Goal: Task Accomplishment & Management: Complete application form

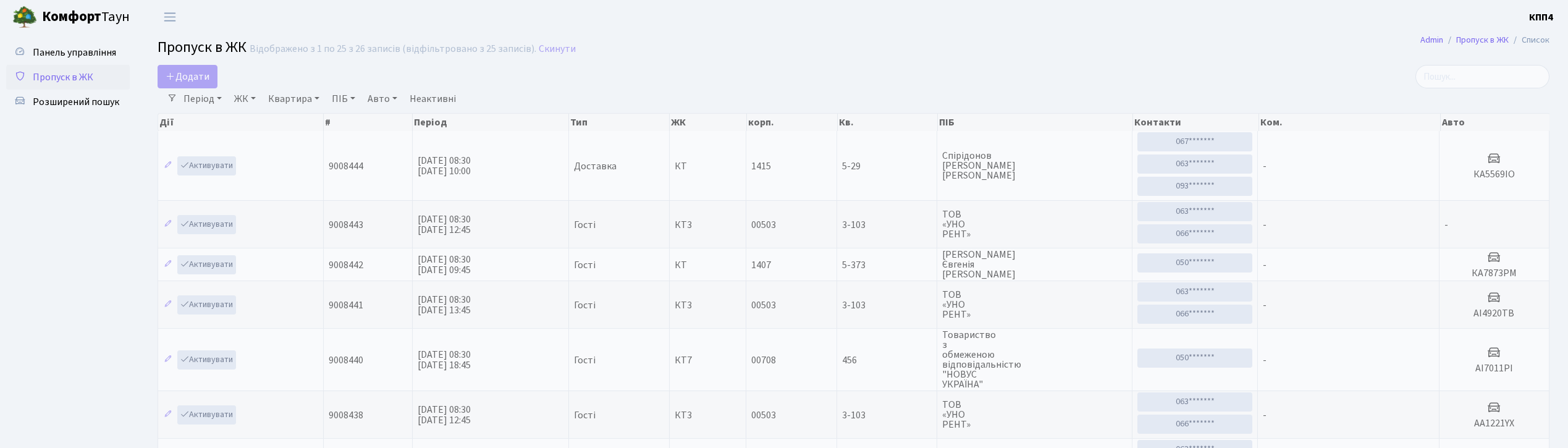
select select "25"
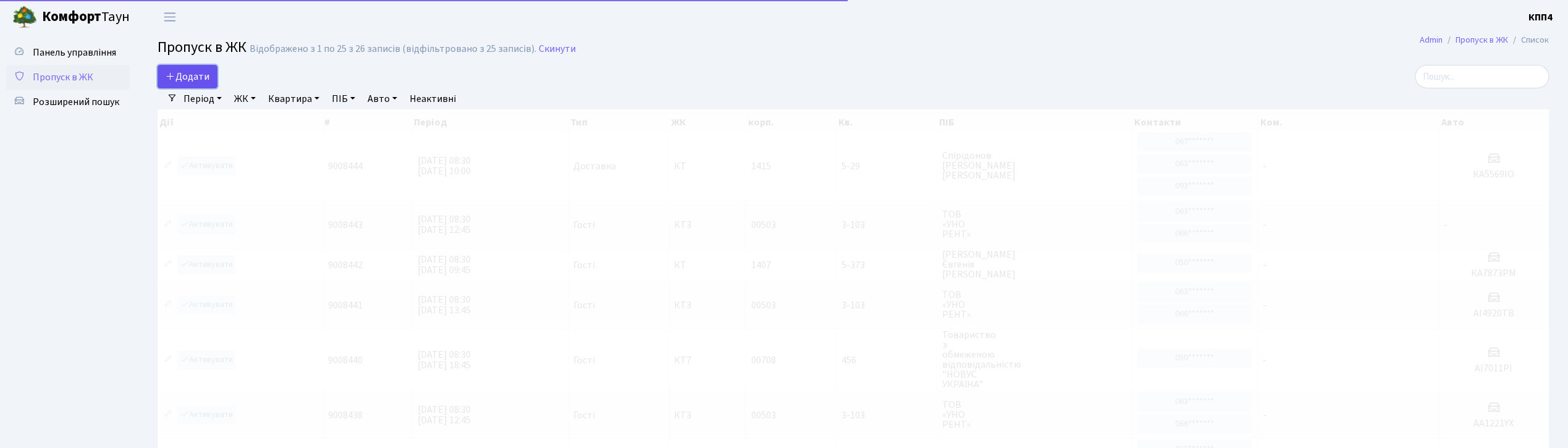
click at [201, 77] on span "Додати" at bounding box center [187, 76] width 44 height 14
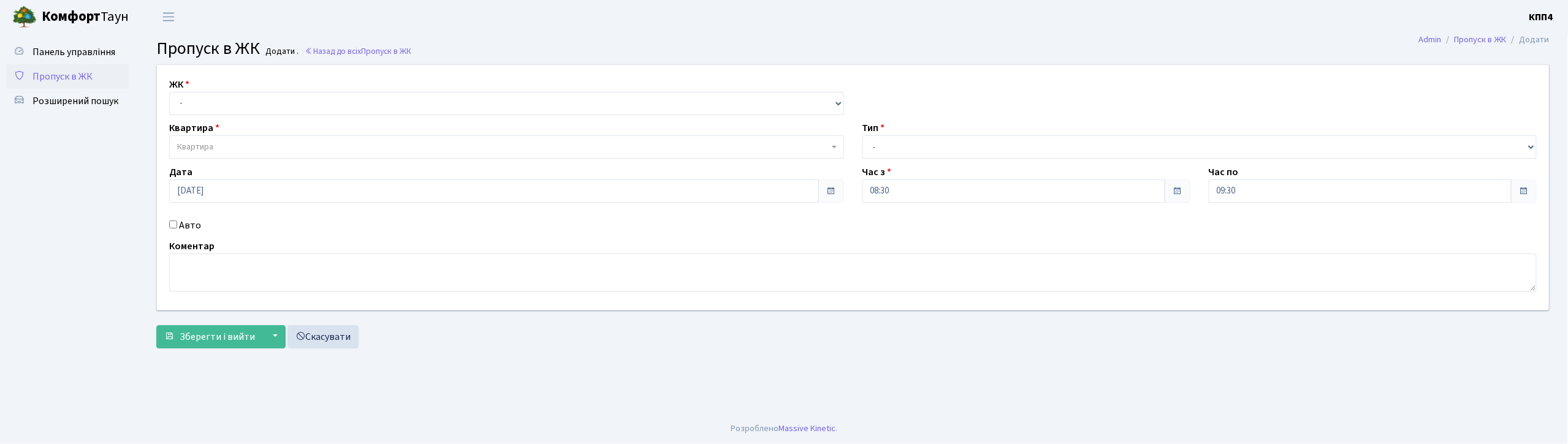
click at [175, 225] on input "Авто" at bounding box center [173, 225] width 8 height 8
checkbox input "true"
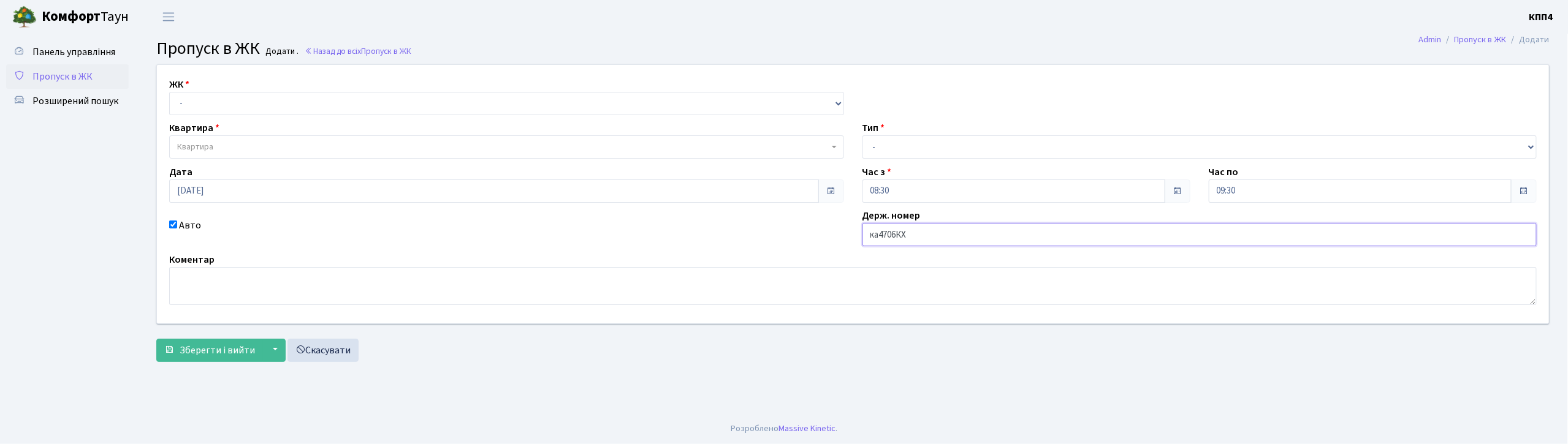
click at [877, 236] on input "ка4706КХ" at bounding box center [1200, 234] width 675 height 23
click at [880, 235] on input "ка4706КХ" at bounding box center [1200, 234] width 675 height 23
type input "КА4706КХ"
click at [236, 103] on select "- КТ, вул. Регенераторна, 4 КТ2, просп. Соборності, 17 КТ3, вул. Березнева, 16 …" at bounding box center [506, 103] width 675 height 23
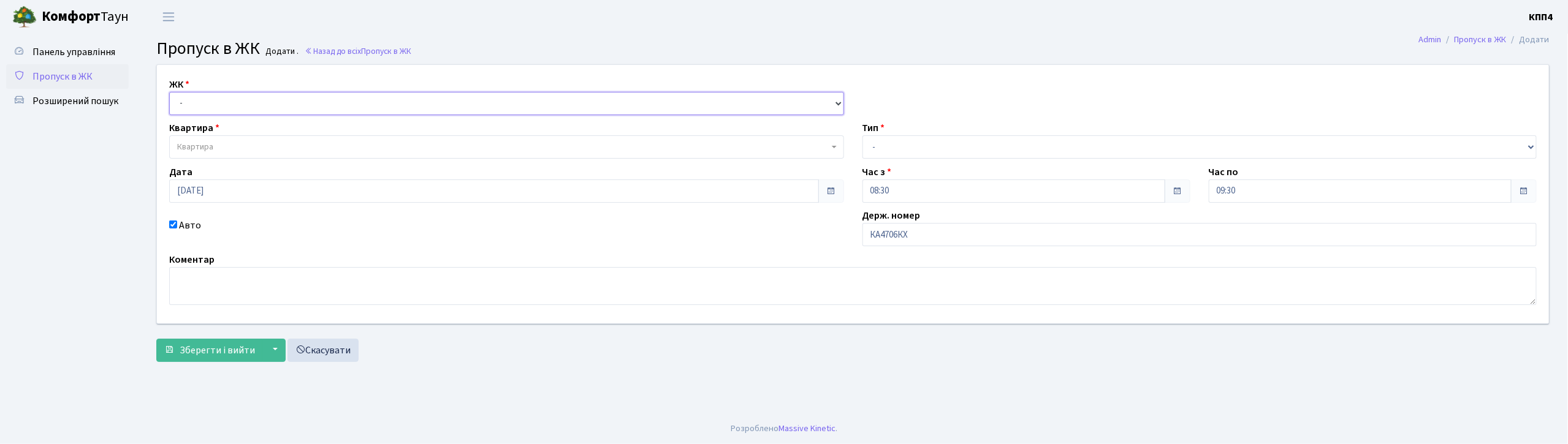
select select "271"
click at [169, 92] on select "- КТ, вул. Регенераторна, 4 КТ2, просп. Соборності, 17 КТ3, вул. Березнева, 16 …" at bounding box center [506, 103] width 675 height 23
select select
click at [297, 140] on span "Квартира" at bounding box center [506, 147] width 675 height 23
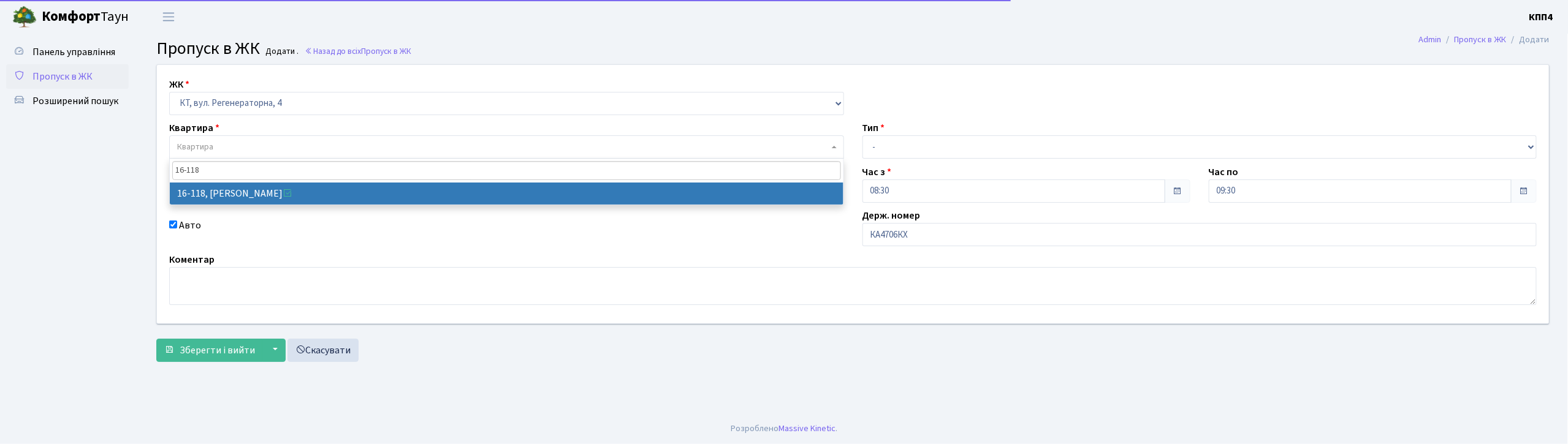
type input "16-118"
select select "8679"
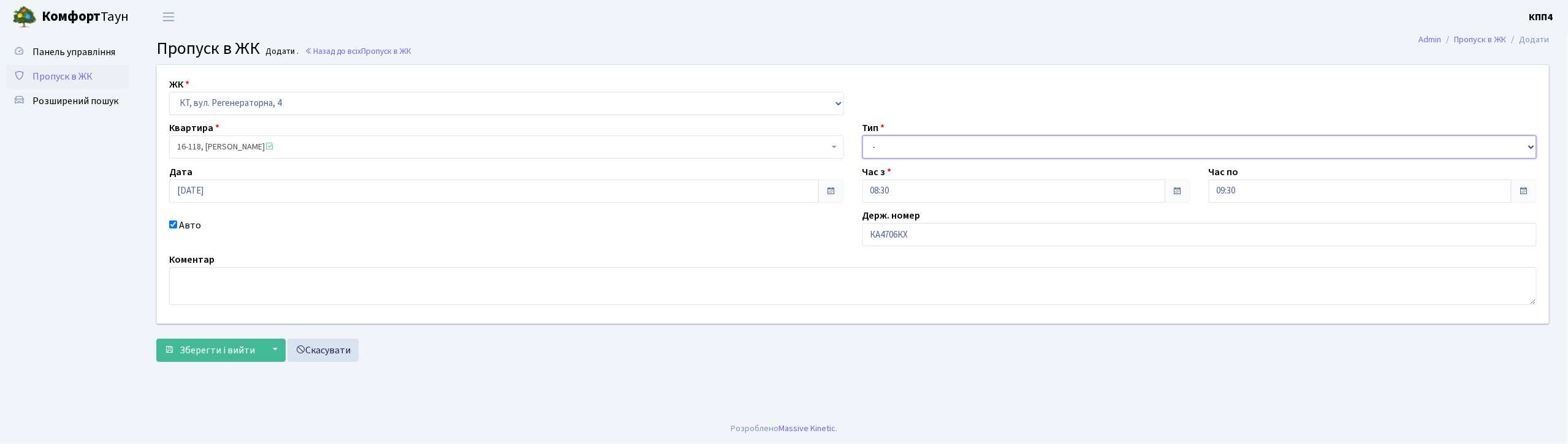
drag, startPoint x: 991, startPoint y: 142, endPoint x: 995, endPoint y: 154, distance: 12.6
click at [991, 144] on select "- Доставка Таксі Гості Сервіс" at bounding box center [1200, 147] width 675 height 23
select select "3"
click at [863, 135] on select "- Доставка Таксі Гості Сервіс" at bounding box center [1200, 147] width 675 height 23
drag, startPoint x: 195, startPoint y: 348, endPoint x: 246, endPoint y: 343, distance: 51.2
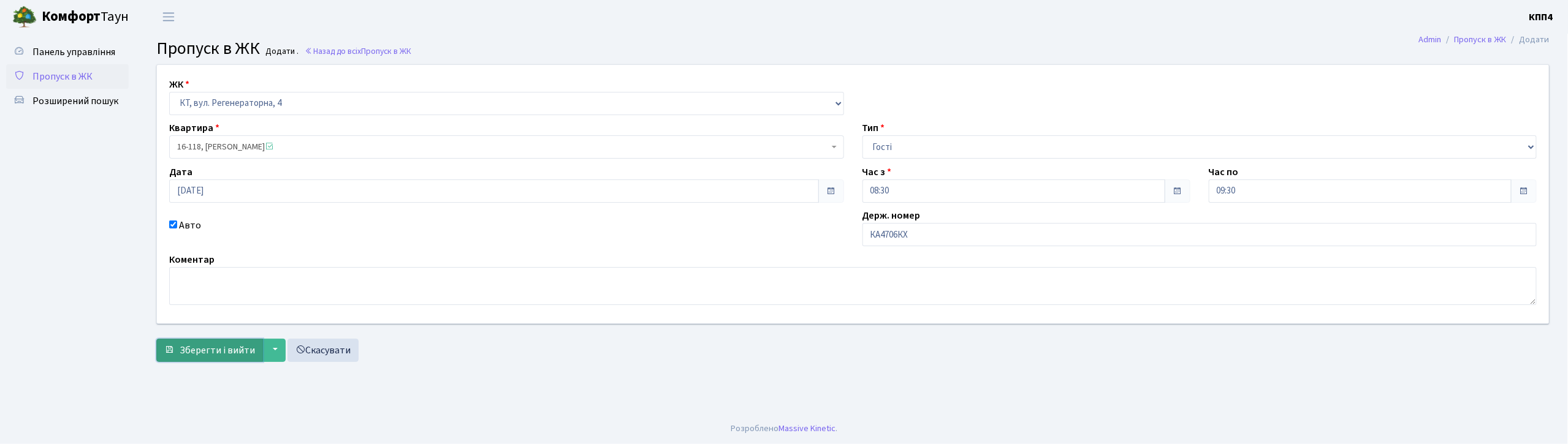
click at [197, 348] on span "Зберегти і вийти" at bounding box center [217, 350] width 75 height 13
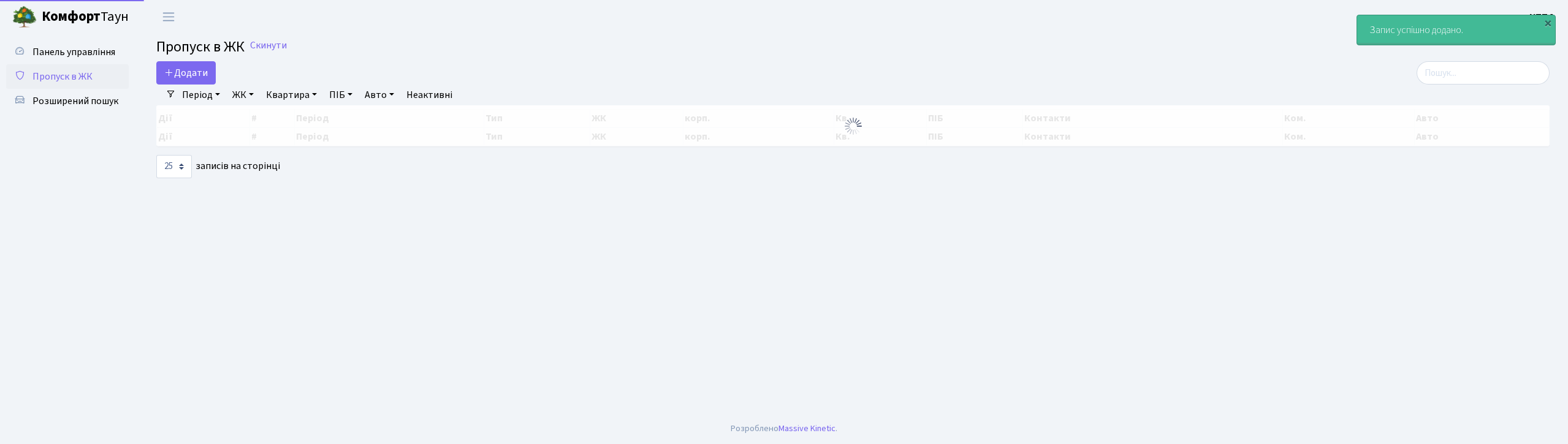
select select "25"
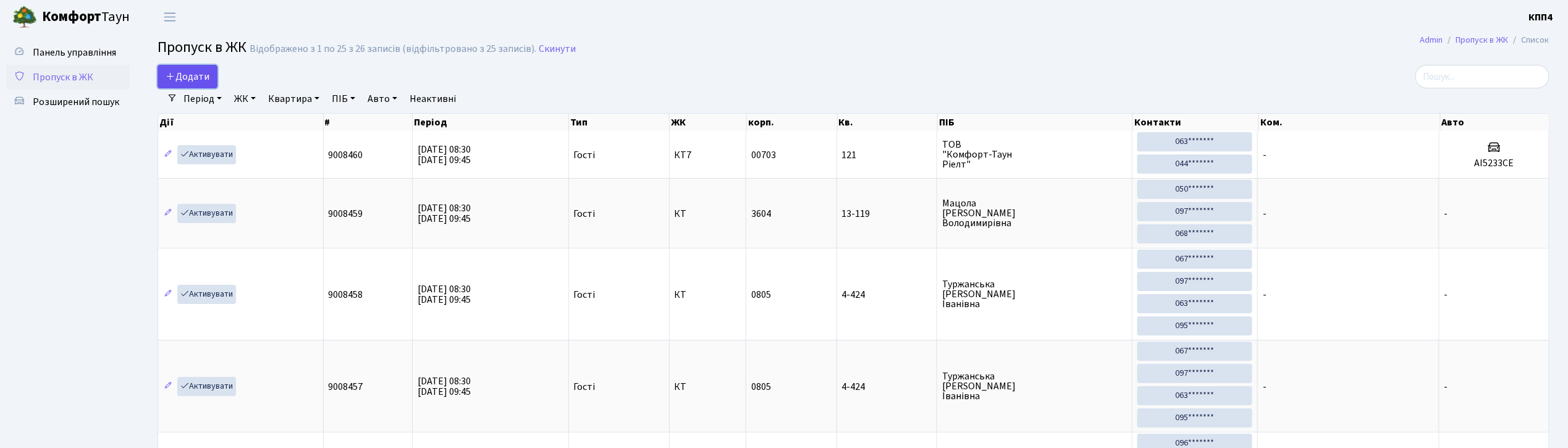
click at [206, 70] on link "Додати" at bounding box center [187, 77] width 60 height 23
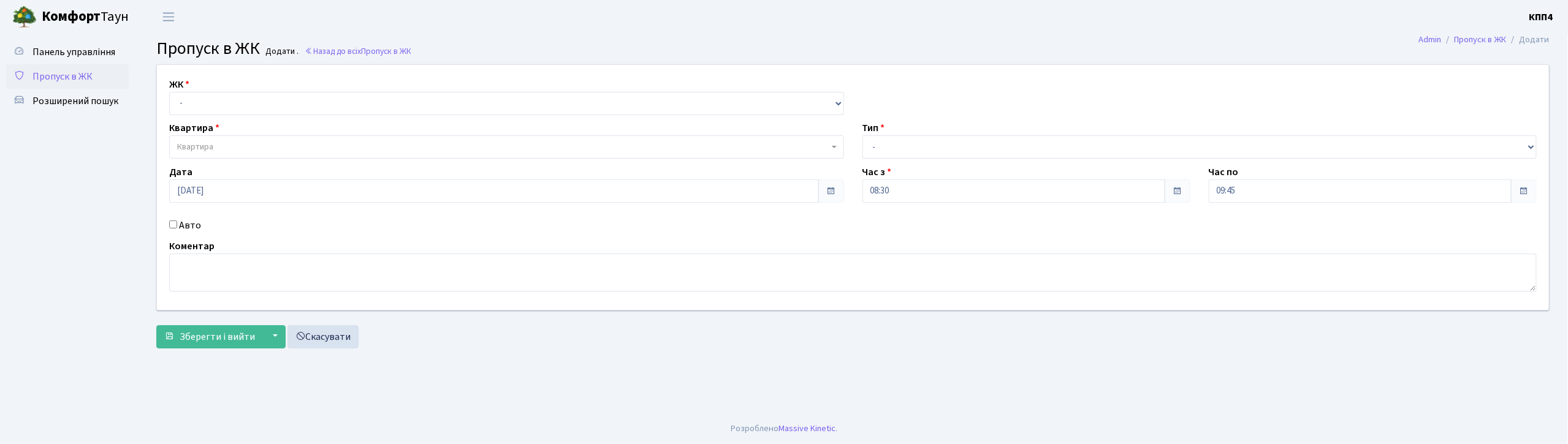
click at [170, 225] on input "Авто" at bounding box center [173, 225] width 8 height 8
checkbox input "true"
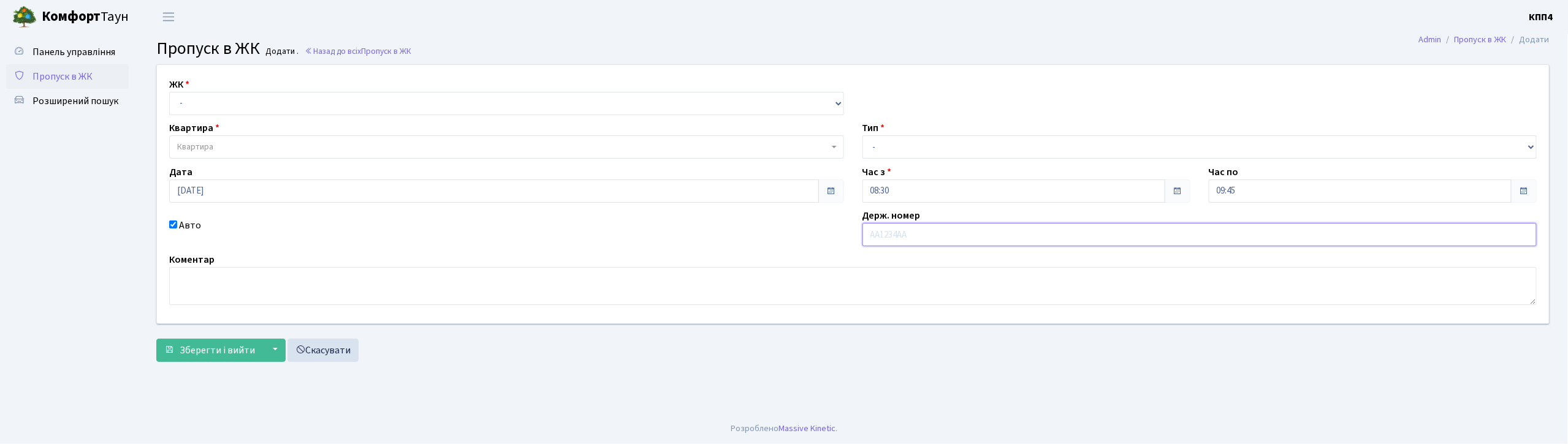
click at [898, 231] on input "text" at bounding box center [1200, 234] width 675 height 23
click at [330, 107] on select "- КТ, вул. Регенераторна, 4 КТ2, просп. Соборності, 17 КТ3, вул. Березнева, 16 …" at bounding box center [506, 103] width 675 height 23
select select "271"
click at [169, 92] on select "- КТ, вул. Регенераторна, 4 КТ2, просп. [STREET_ADDRESS] [STREET_ADDRESS] [PERS…" at bounding box center [506, 103] width 675 height 23
select select
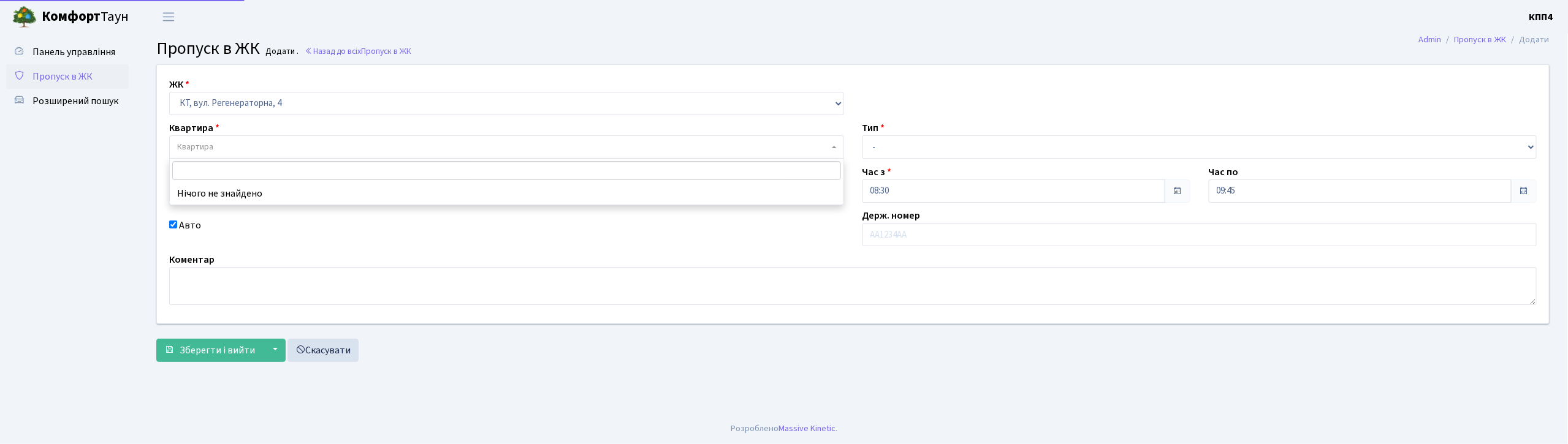
click at [315, 140] on span "Квартира" at bounding box center [506, 147] width 675 height 23
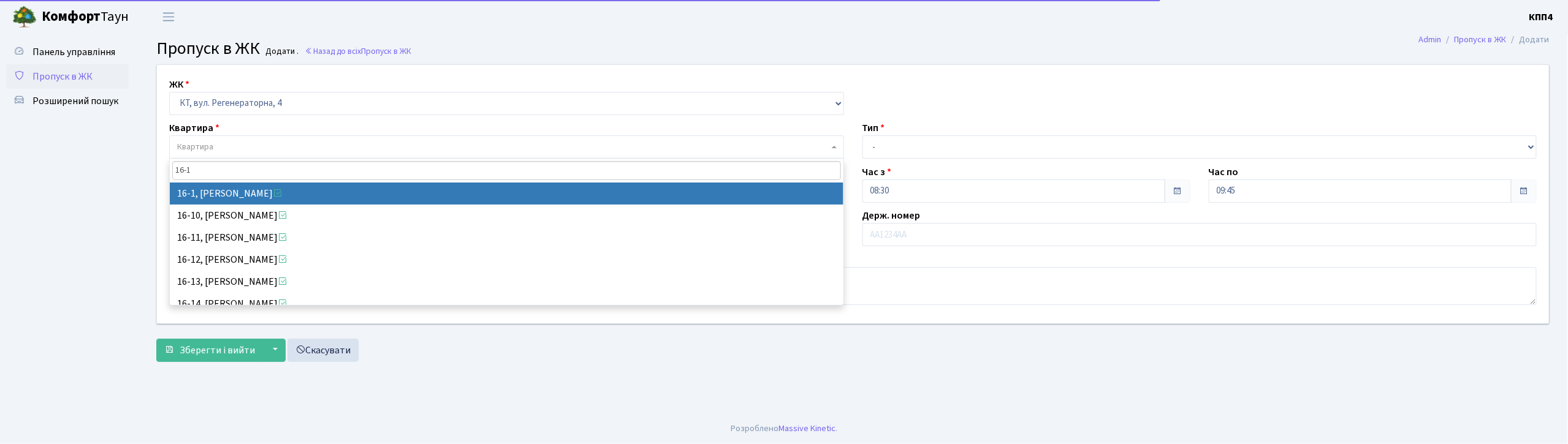
type input "16-1"
select select "8562"
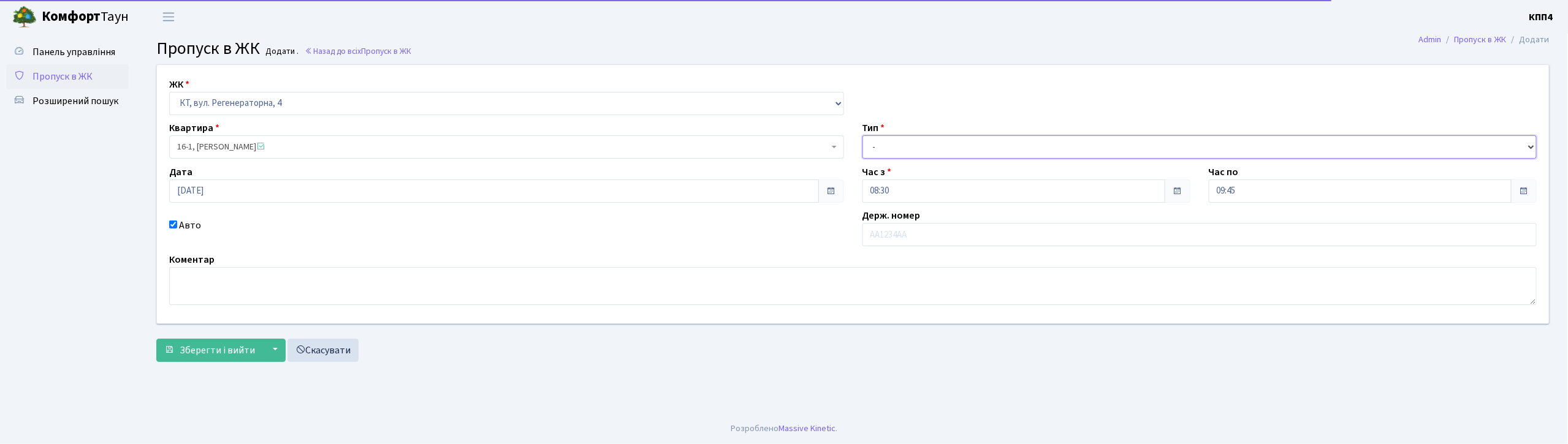
click at [990, 144] on select "- Доставка Таксі Гості Сервіс" at bounding box center [1200, 147] width 675 height 23
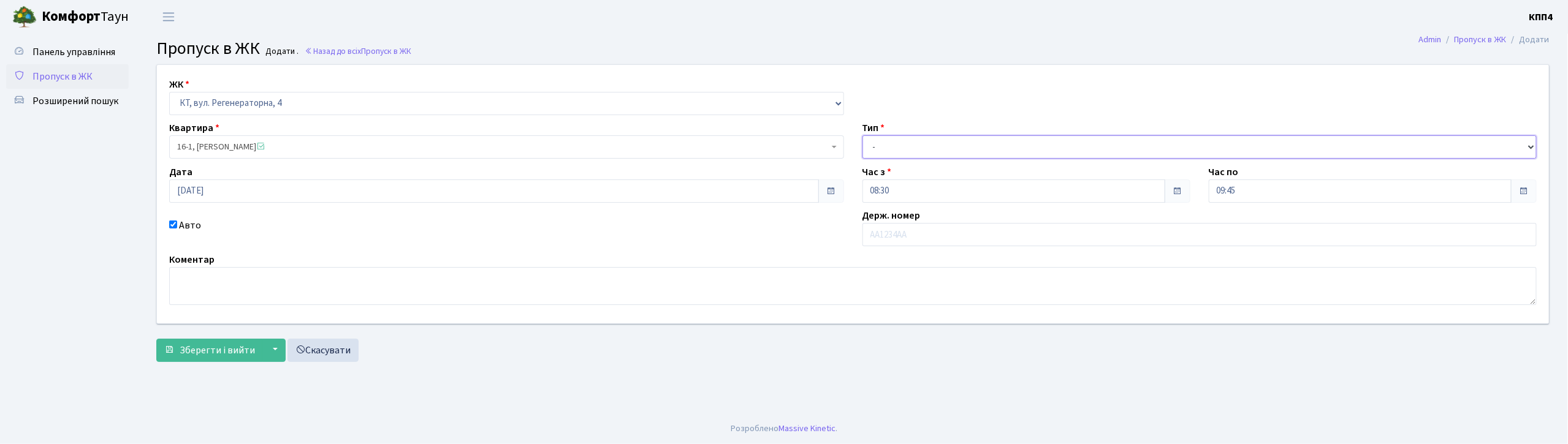
select select "3"
click at [863, 135] on select "- Доставка Таксі Гості Сервіс" at bounding box center [1200, 147] width 675 height 23
drag, startPoint x: 172, startPoint y: 223, endPoint x: 204, endPoint y: 238, distance: 35.3
click at [173, 223] on input "Авто" at bounding box center [173, 225] width 8 height 8
checkbox input "false"
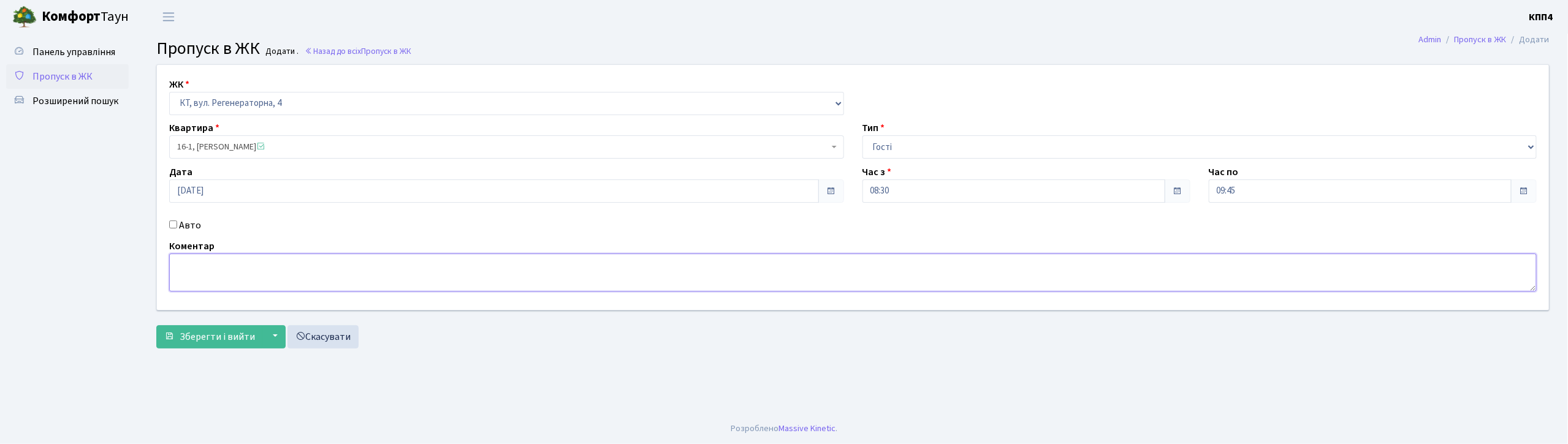
drag, startPoint x: 199, startPoint y: 273, endPoint x: 192, endPoint y: 265, distance: 10.6
click at [192, 265] on textarea at bounding box center [853, 272] width 1368 height 38
type textarea "ВСІХ"
click at [216, 342] on span "Зберегти і вийти" at bounding box center [217, 336] width 75 height 13
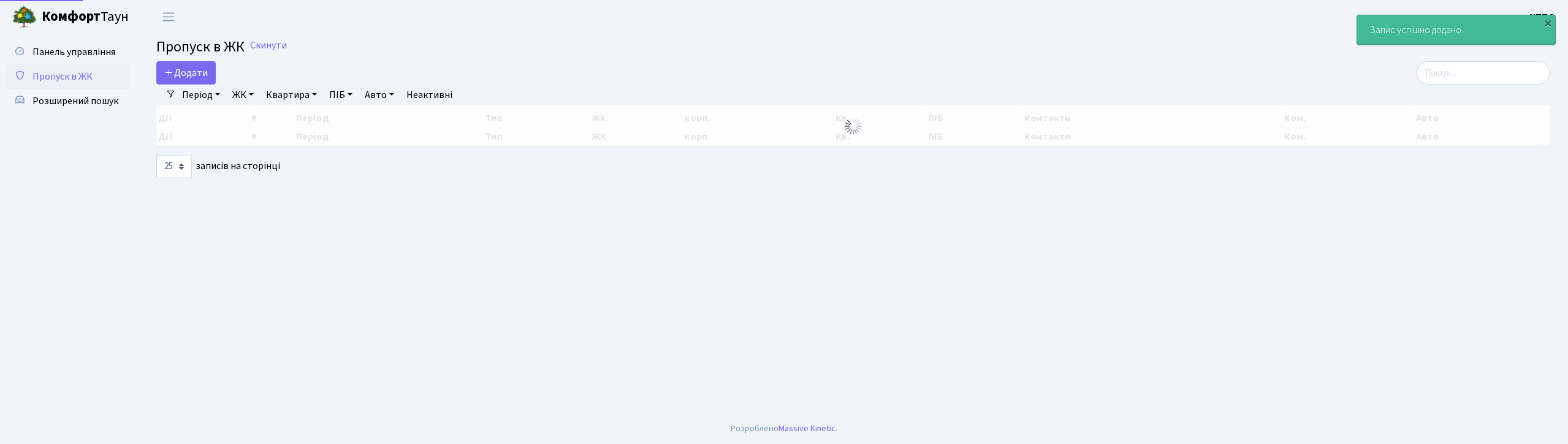
select select "25"
